Goal: Task Accomplishment & Management: Manage account settings

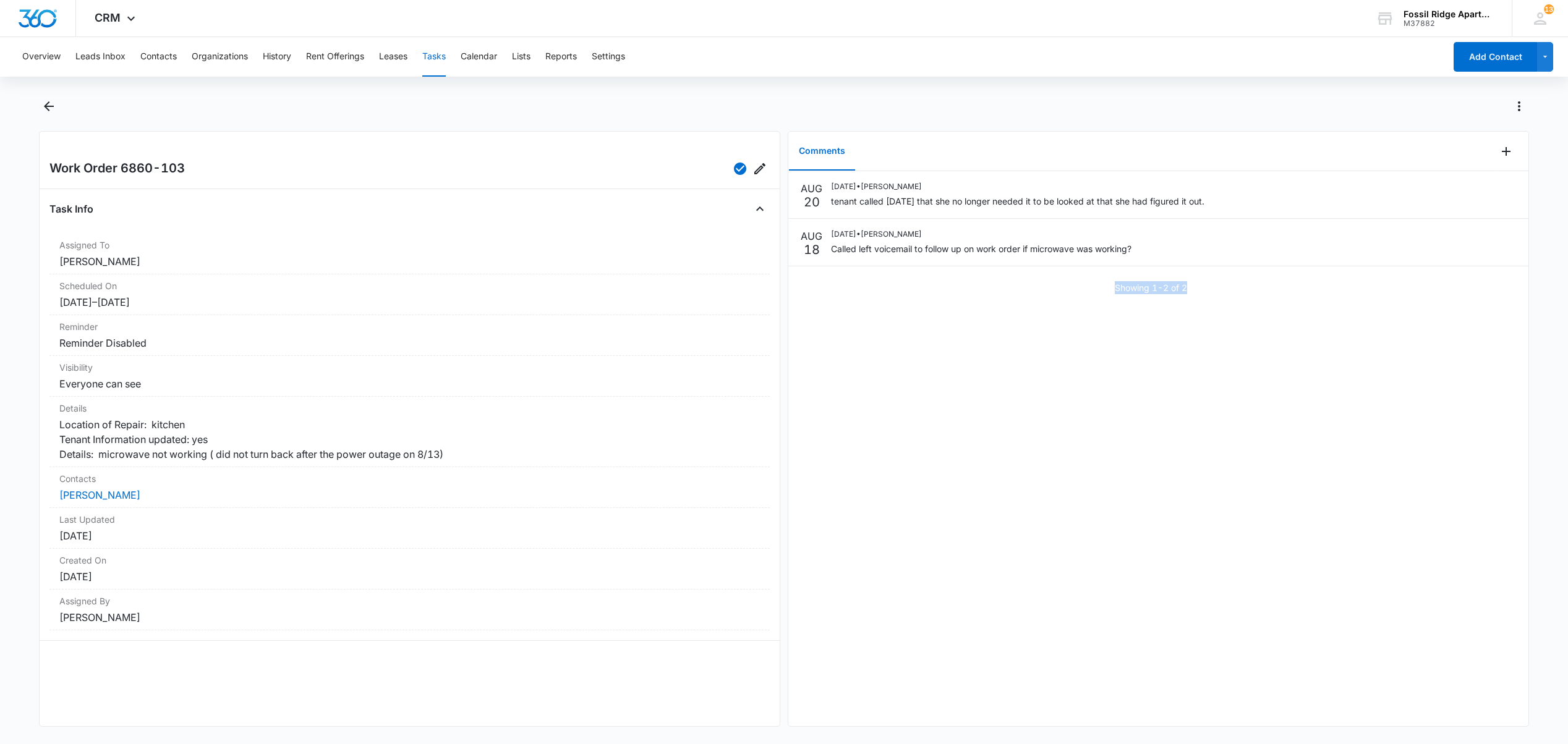
click at [431, 56] on button "Tasks" at bounding box center [434, 56] width 24 height 39
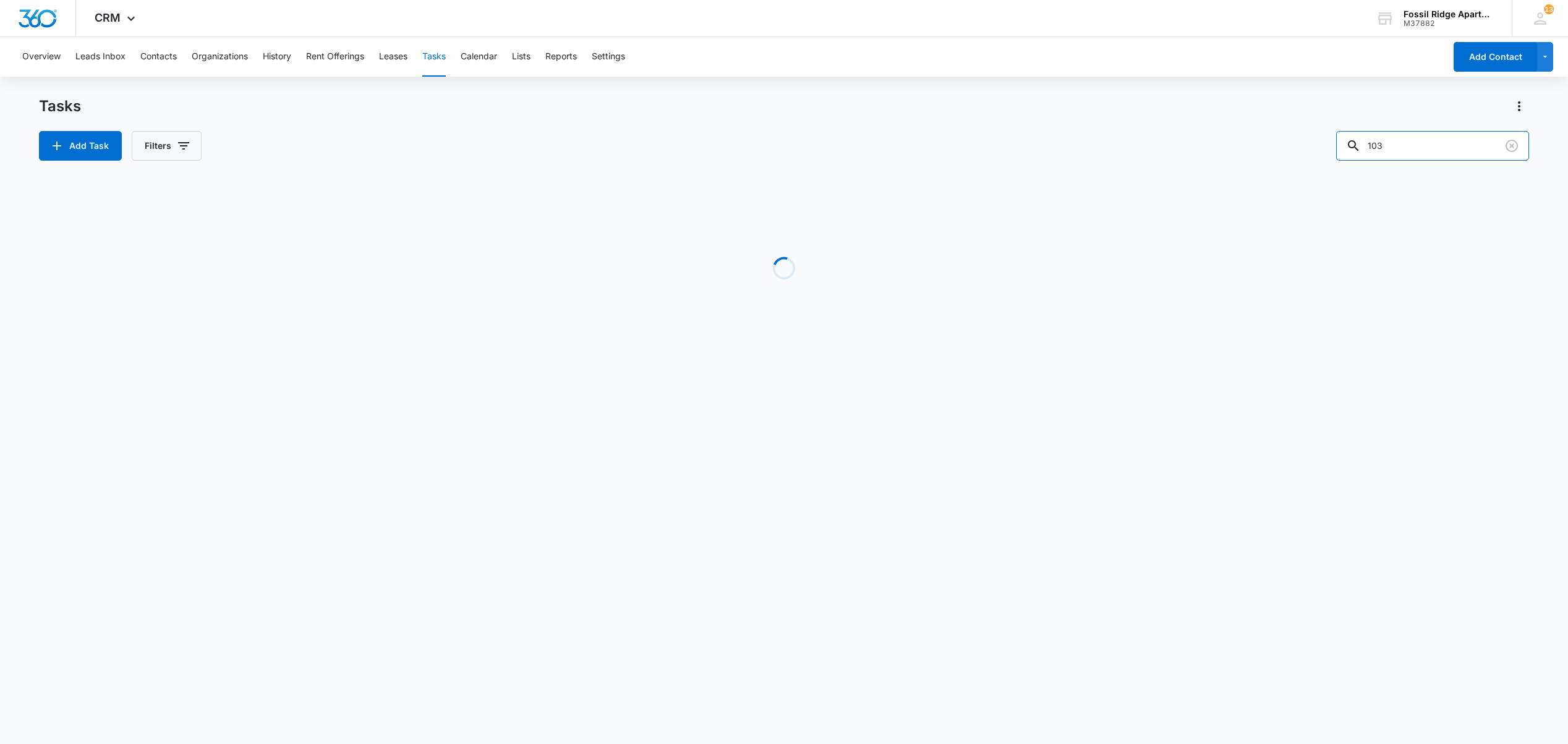
drag, startPoint x: 1346, startPoint y: 155, endPoint x: 1089, endPoint y: 144, distance: 257.2
click at [1123, 156] on div "Add Task Filters 103" at bounding box center [783, 145] width 1489 height 29
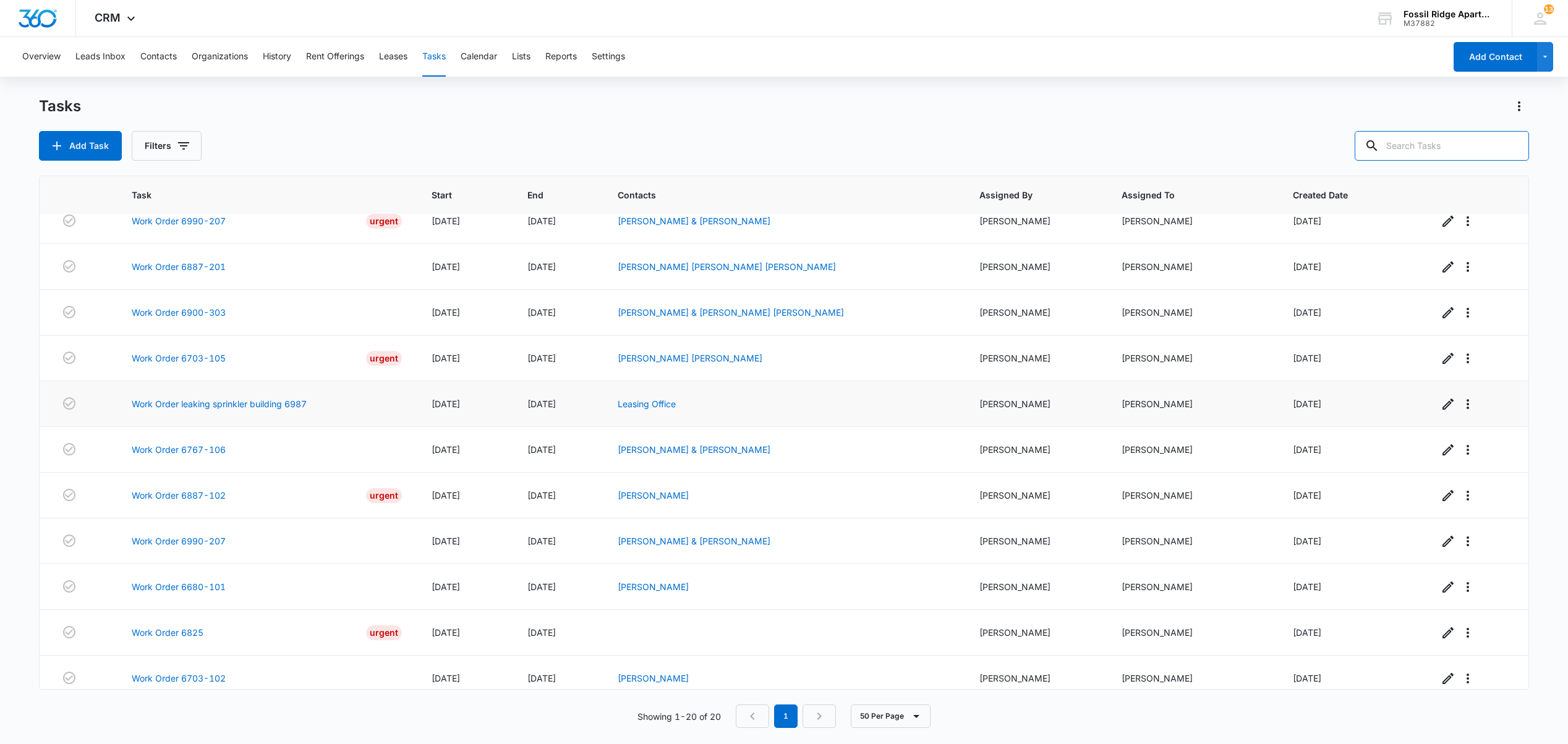
scroll to position [466, 0]
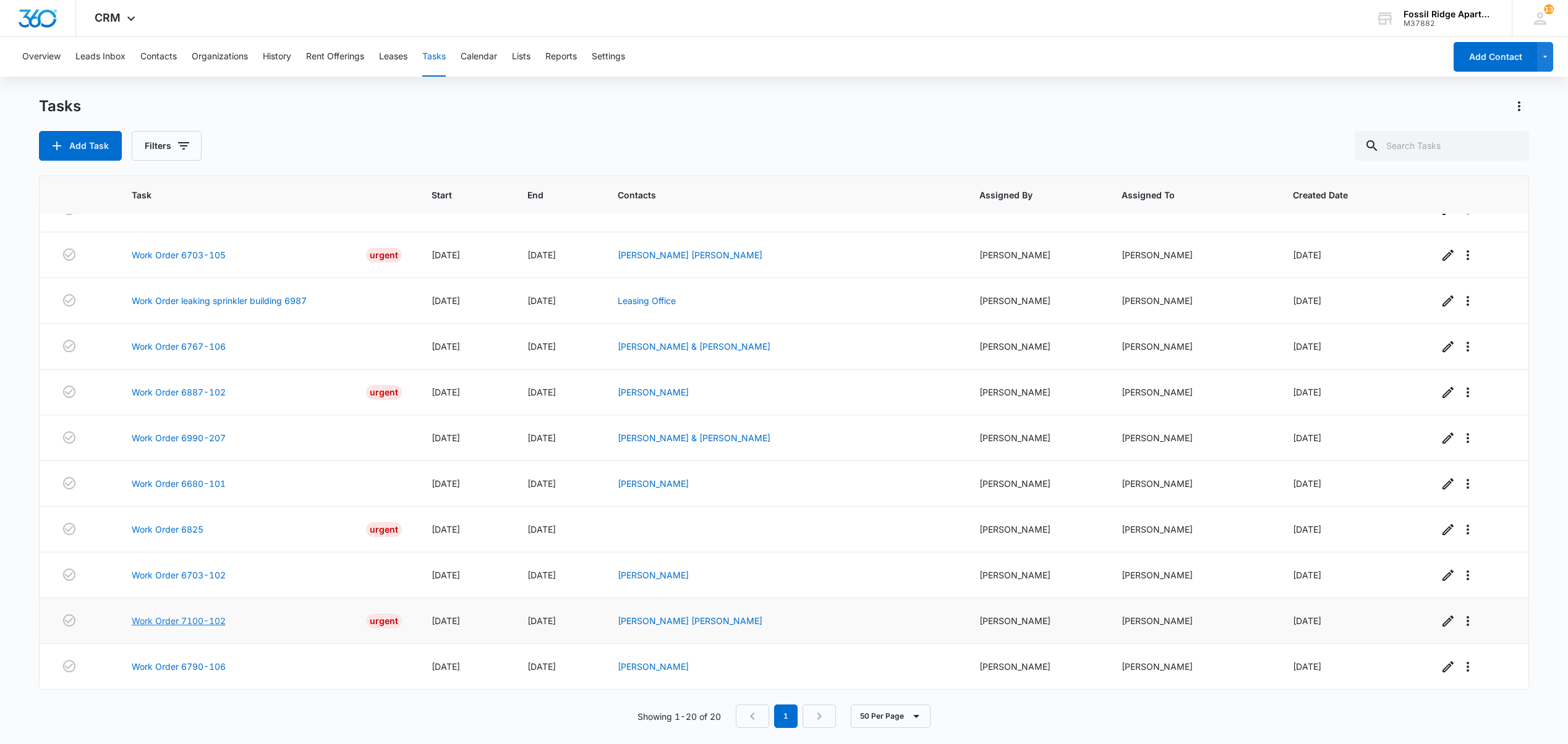
click at [162, 618] on link "Work Order 7100-102" at bounding box center [178, 621] width 94 height 13
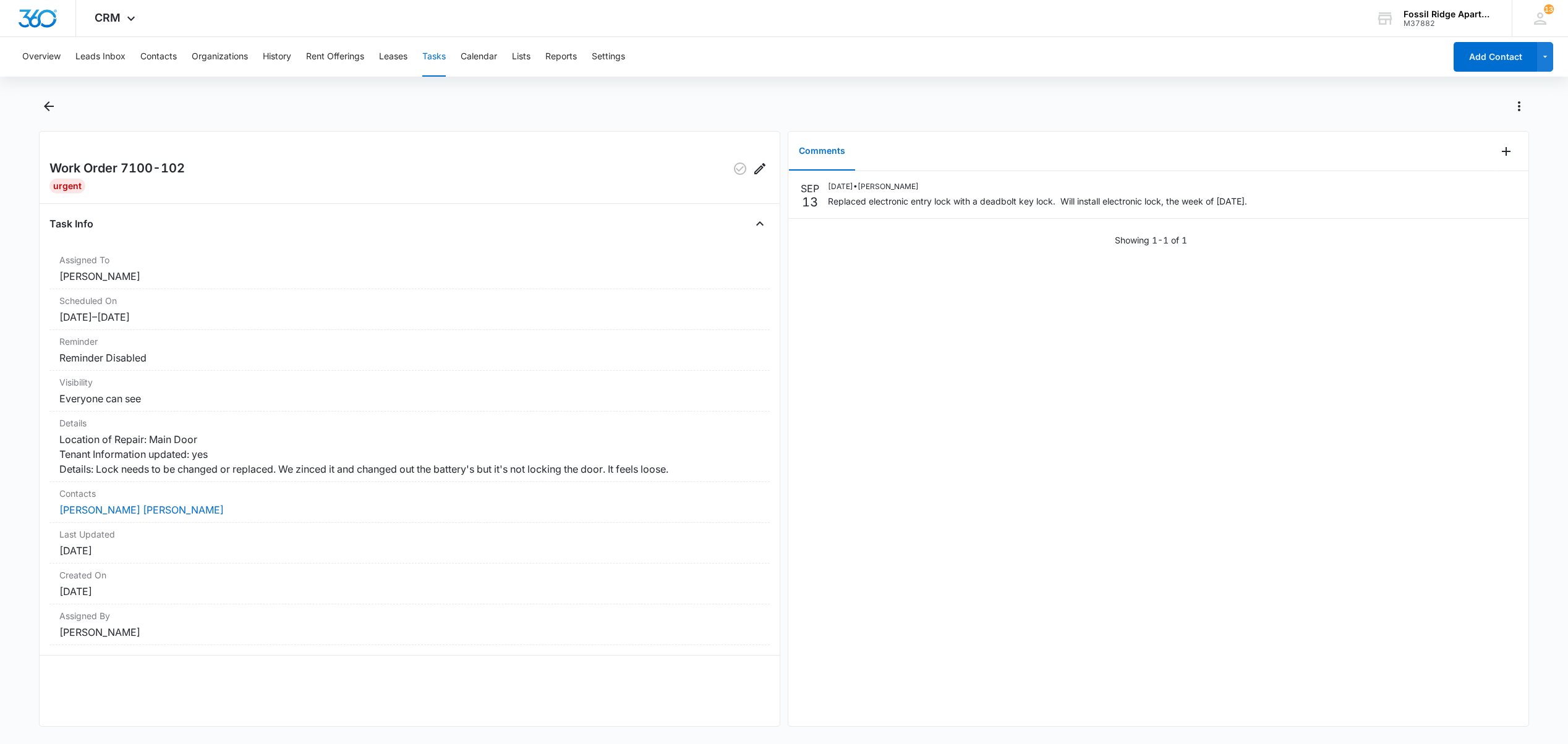
click at [436, 57] on button "Tasks" at bounding box center [434, 56] width 24 height 39
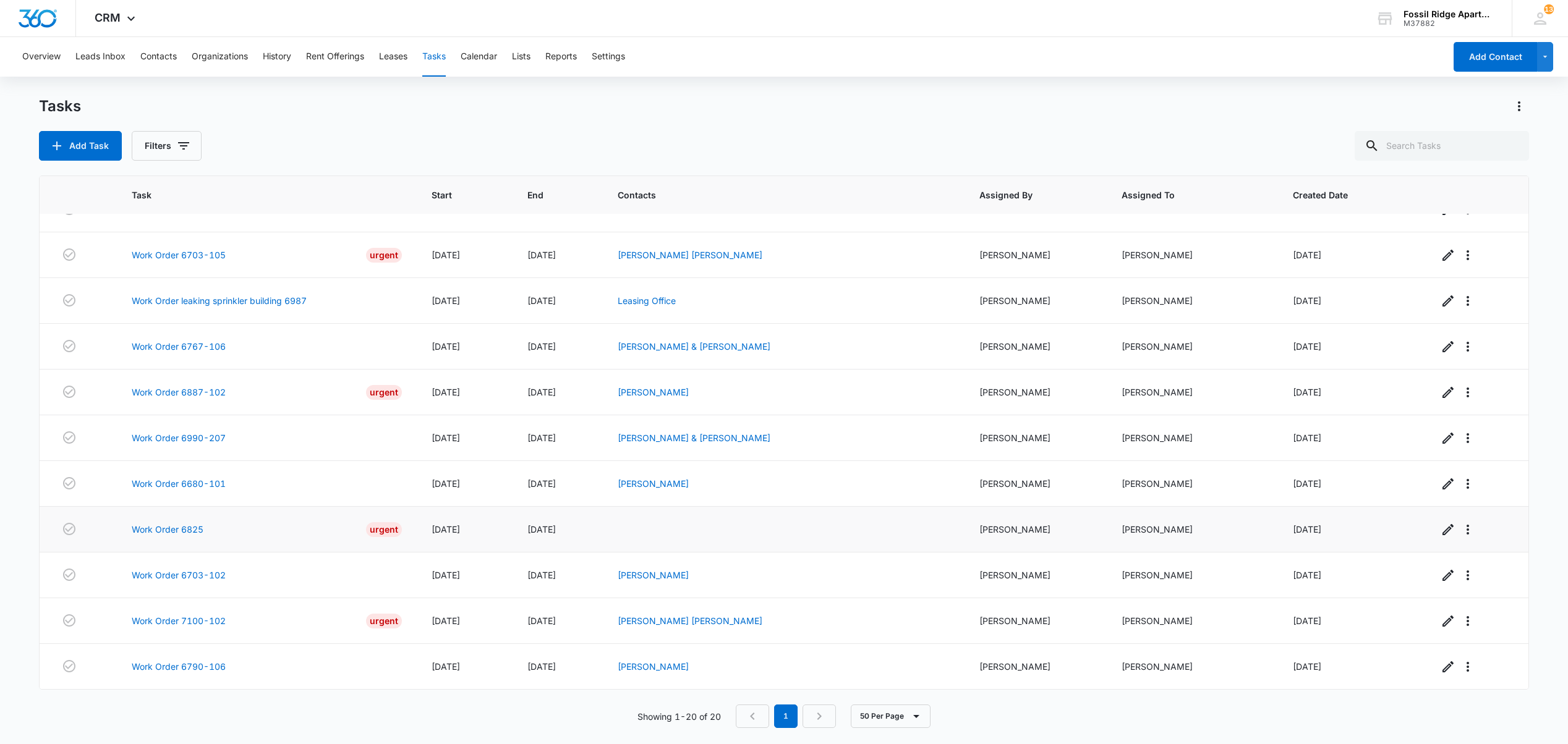
scroll to position [466, 0]
click at [190, 573] on link "Work Order 6703-102" at bounding box center [178, 575] width 94 height 13
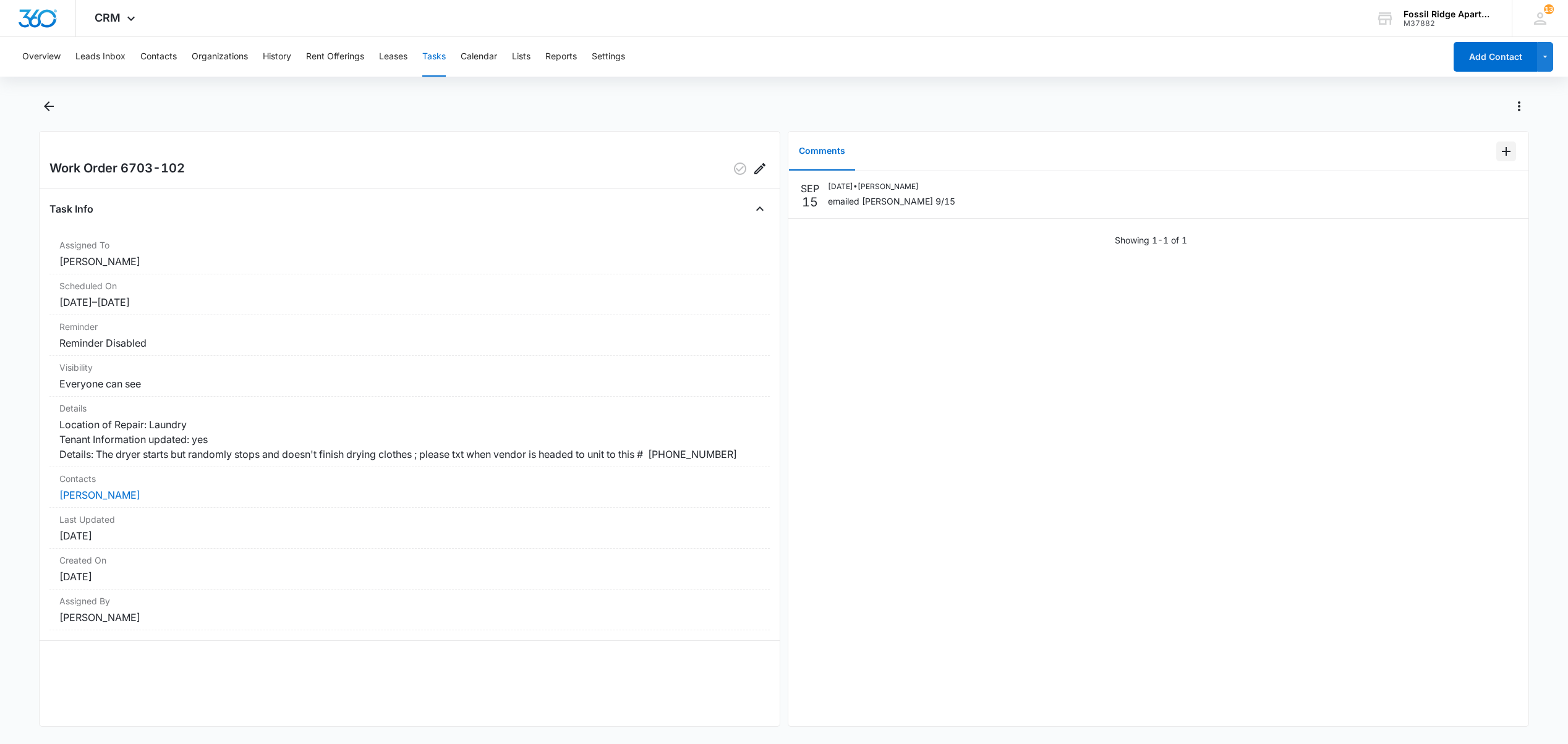
click at [1499, 151] on icon "Add Comment" at bounding box center [1506, 151] width 15 height 15
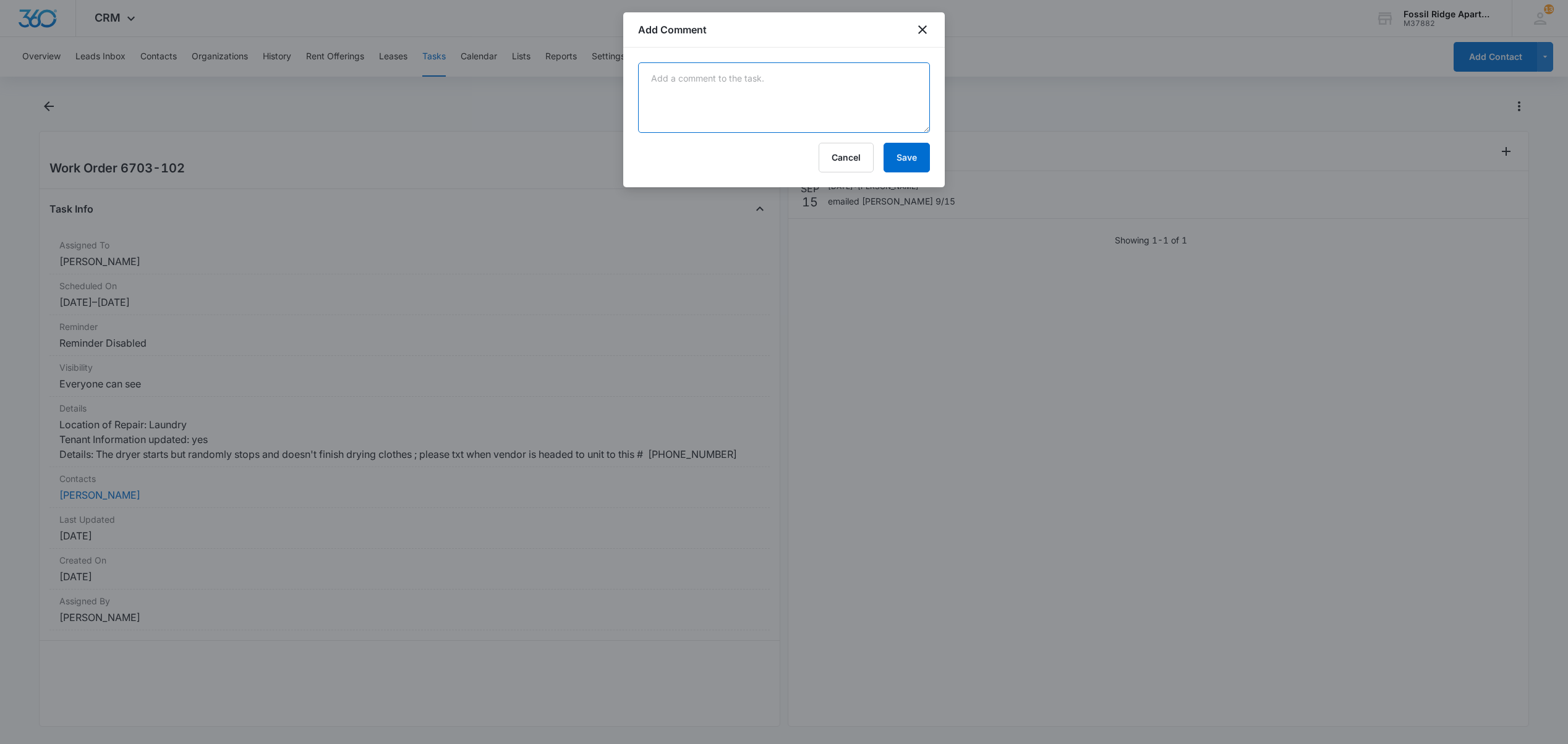
click at [792, 109] on textarea at bounding box center [784, 98] width 292 height 71
type textarea "[PERSON_NAME] scheduled for 9/15"
click at [916, 148] on button "Save" at bounding box center [906, 157] width 46 height 29
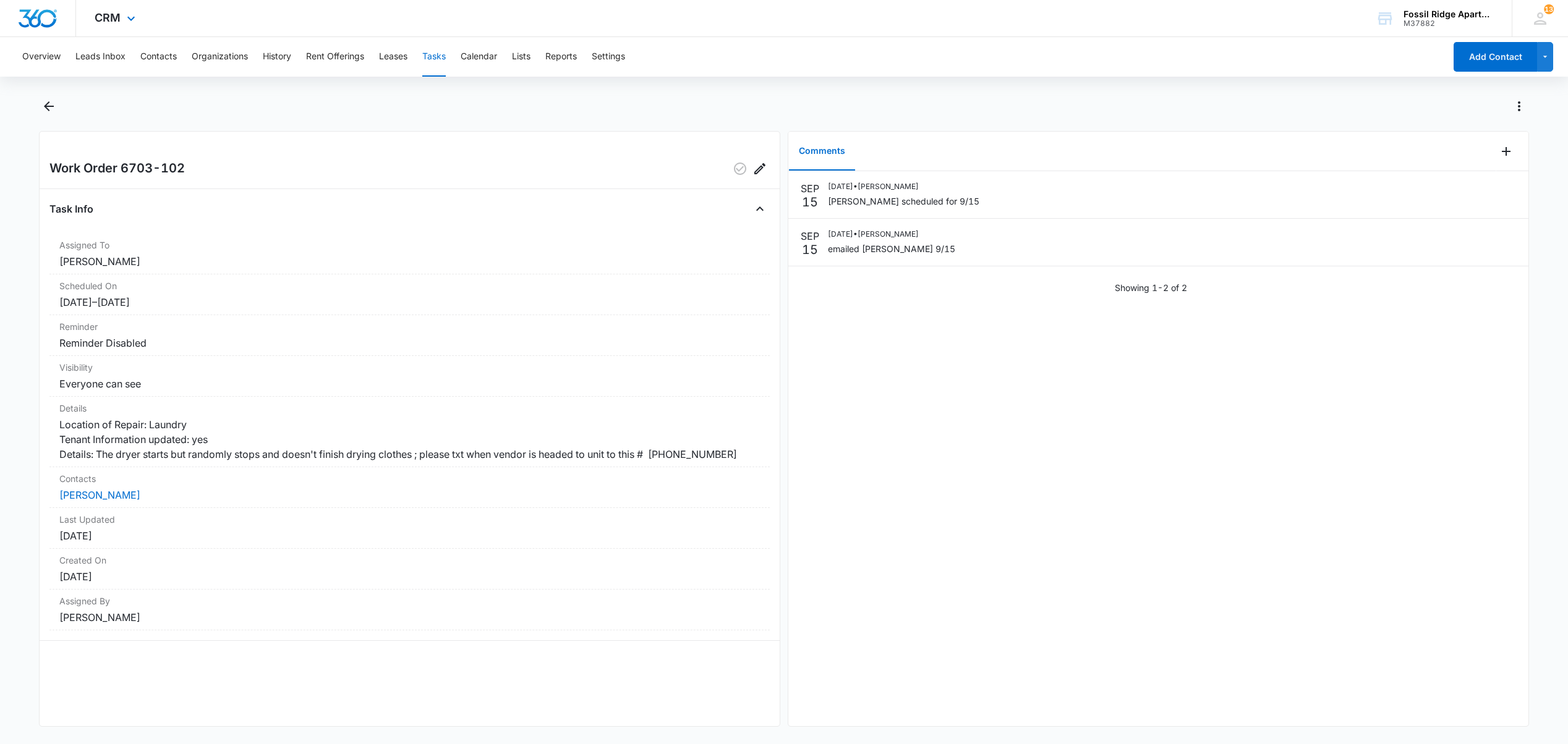
click at [372, 13] on div "CRM Apps Reputation Websites Forms CRM Email Social POS Content Ads Intelligenc…" at bounding box center [784, 18] width 1568 height 37
click at [151, 59] on button "Contacts" at bounding box center [158, 56] width 36 height 39
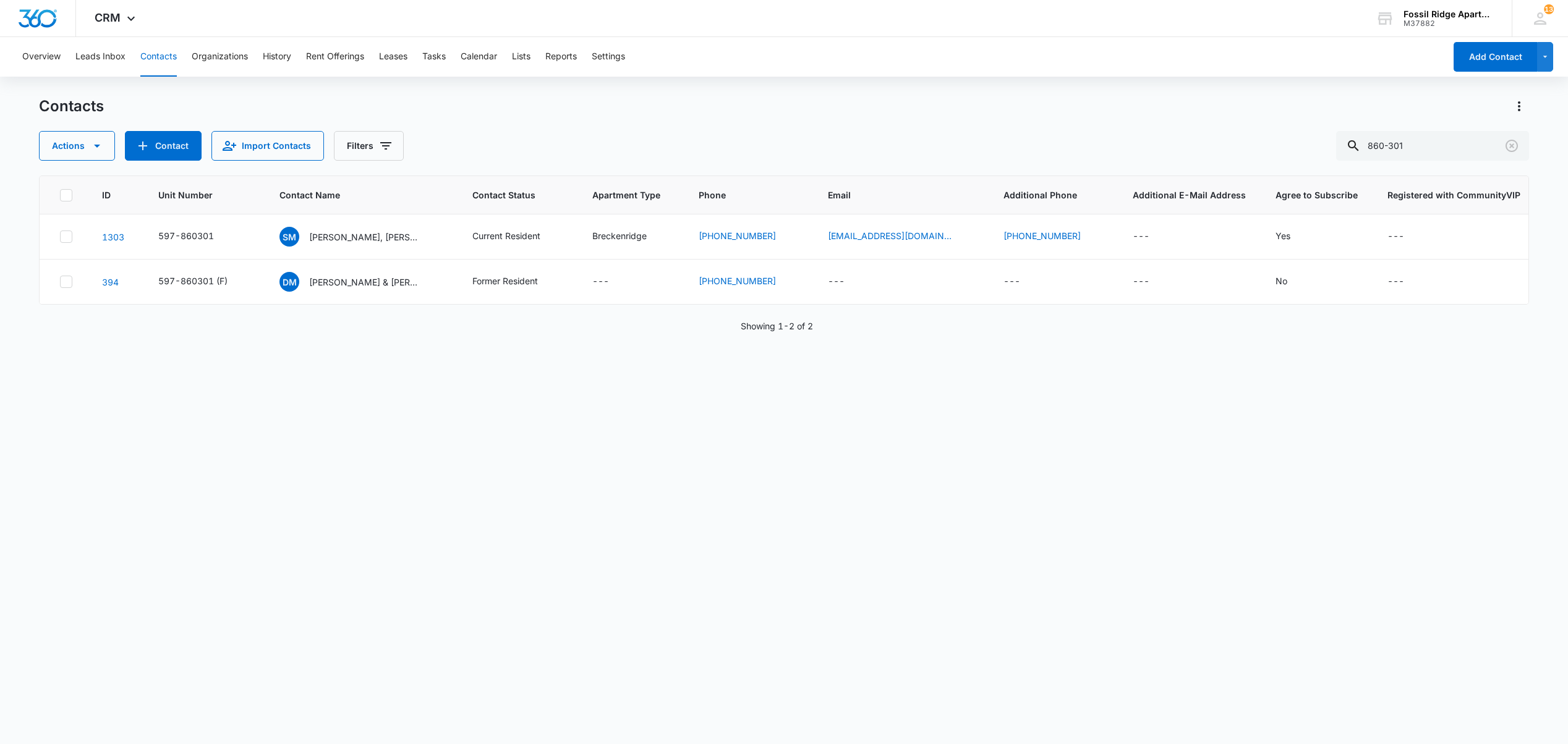
click at [411, 708] on div "ID Unit Number Contact Name Contact Status Apartment Type Phone Email Additiona…" at bounding box center [783, 451] width 1489 height 553
click at [441, 53] on button "Tasks" at bounding box center [434, 56] width 24 height 39
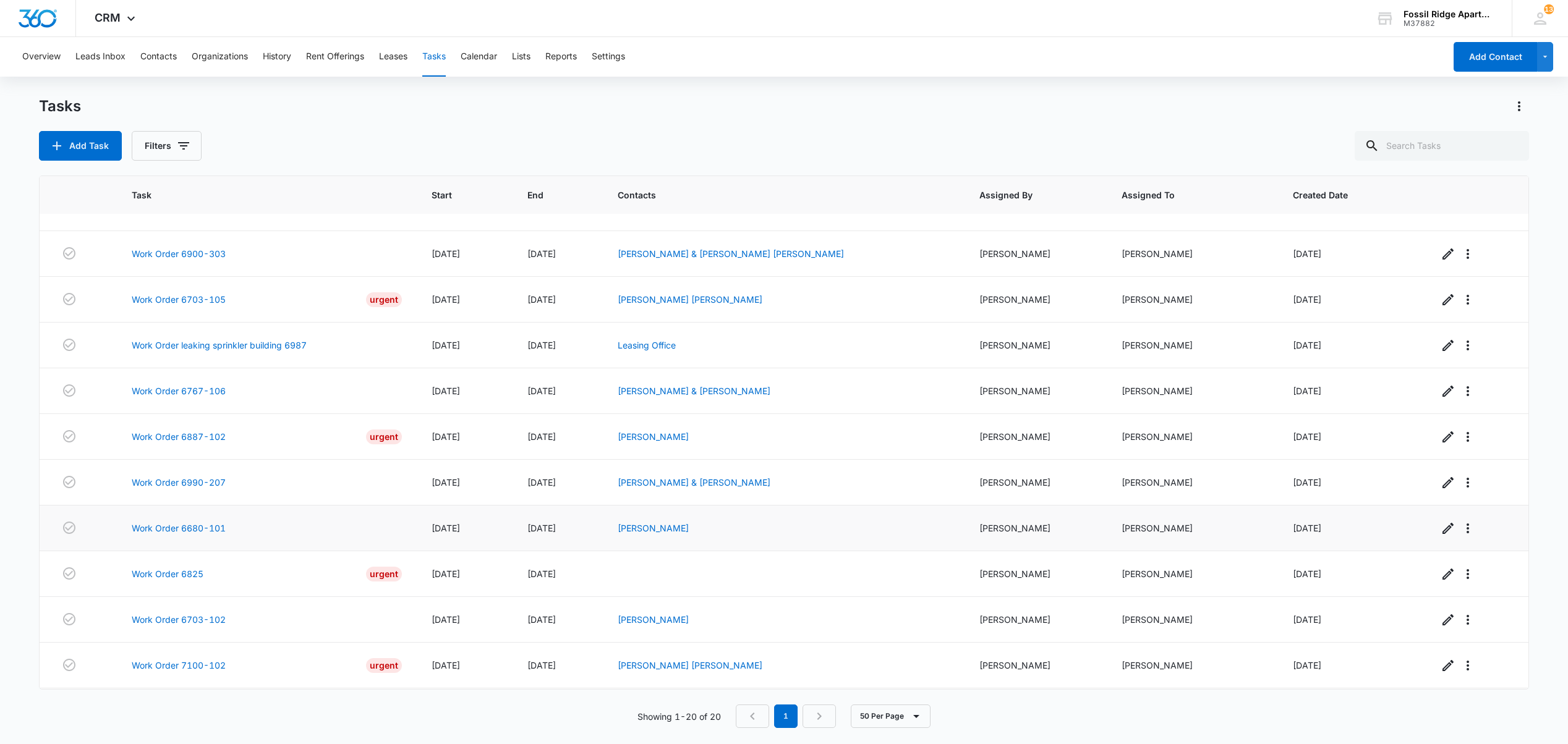
scroll to position [466, 0]
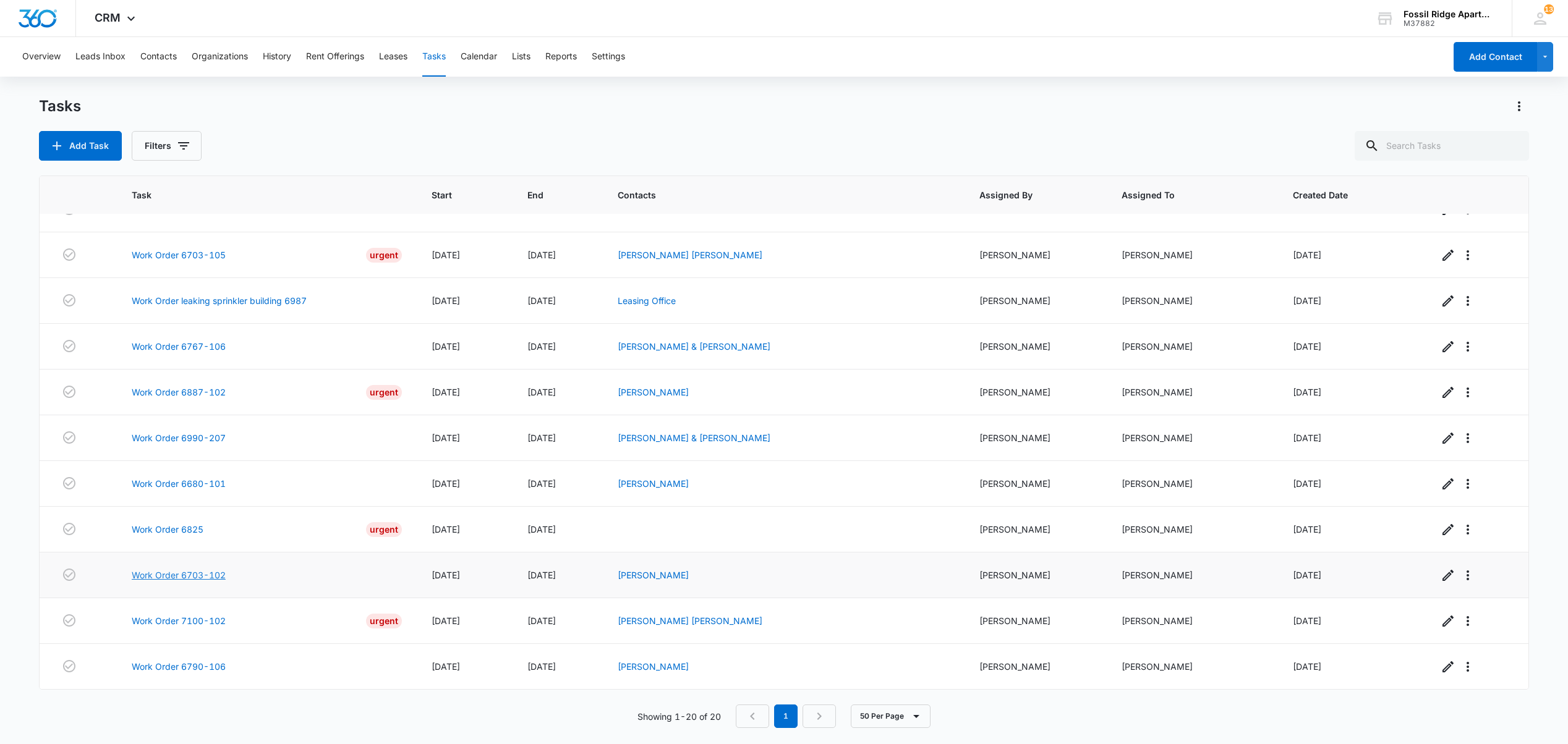
click at [176, 569] on link "Work Order 6703-102" at bounding box center [178, 575] width 94 height 13
